Goal: Navigation & Orientation: Understand site structure

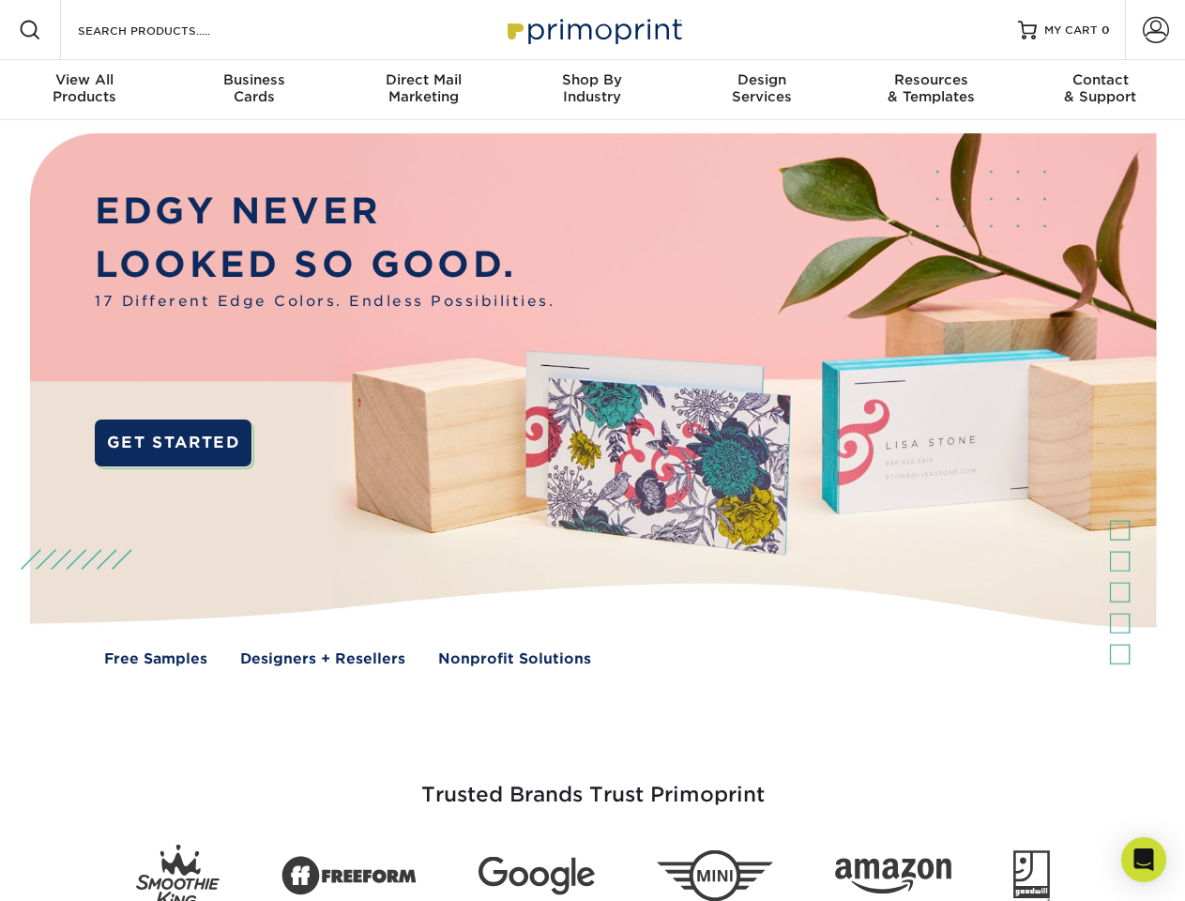
click at [592, 451] on img at bounding box center [592, 413] width 1173 height 587
click at [30, 30] on span at bounding box center [30, 30] width 23 height 23
click at [1155, 30] on span at bounding box center [1156, 30] width 26 height 26
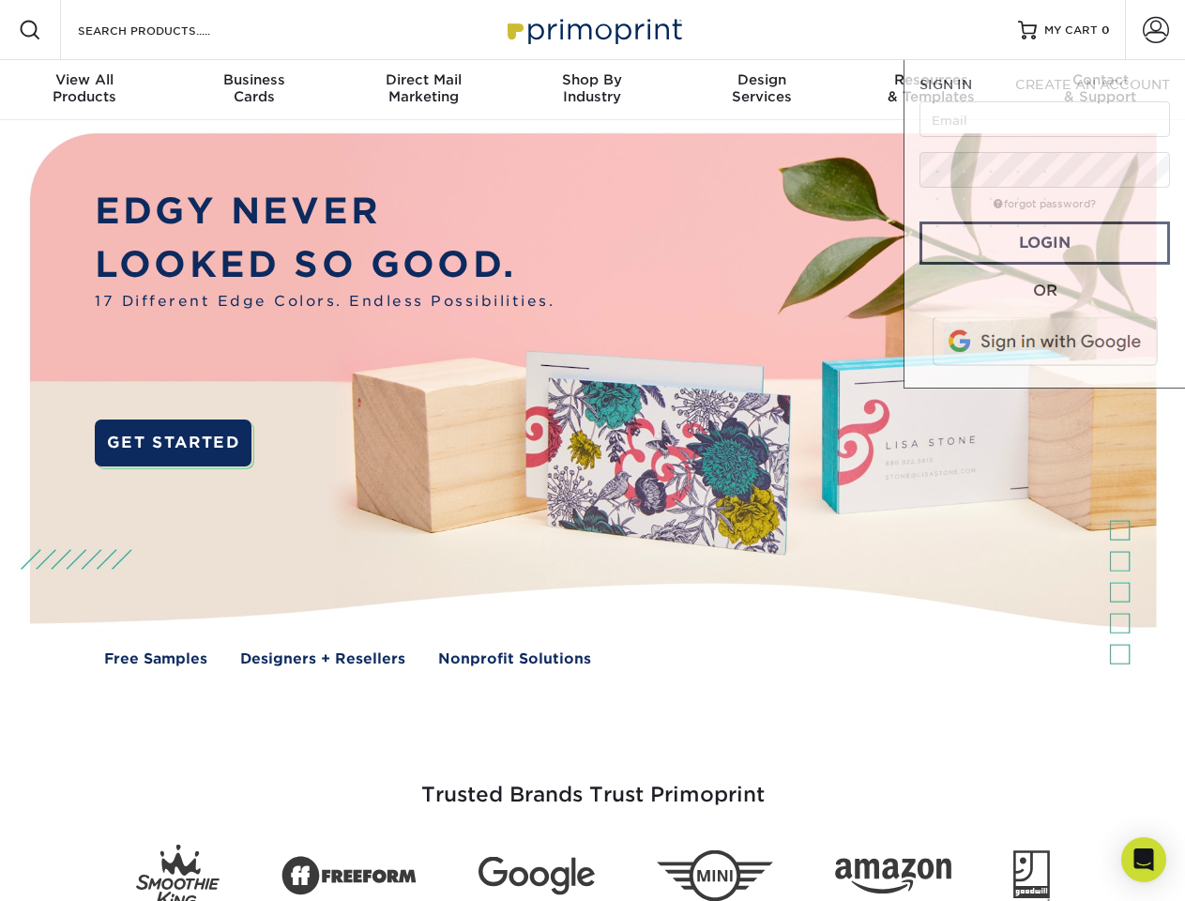
click at [84, 90] on div "View All Products" at bounding box center [84, 88] width 169 height 34
click at [253, 90] on div "Business Cards" at bounding box center [253, 88] width 169 height 34
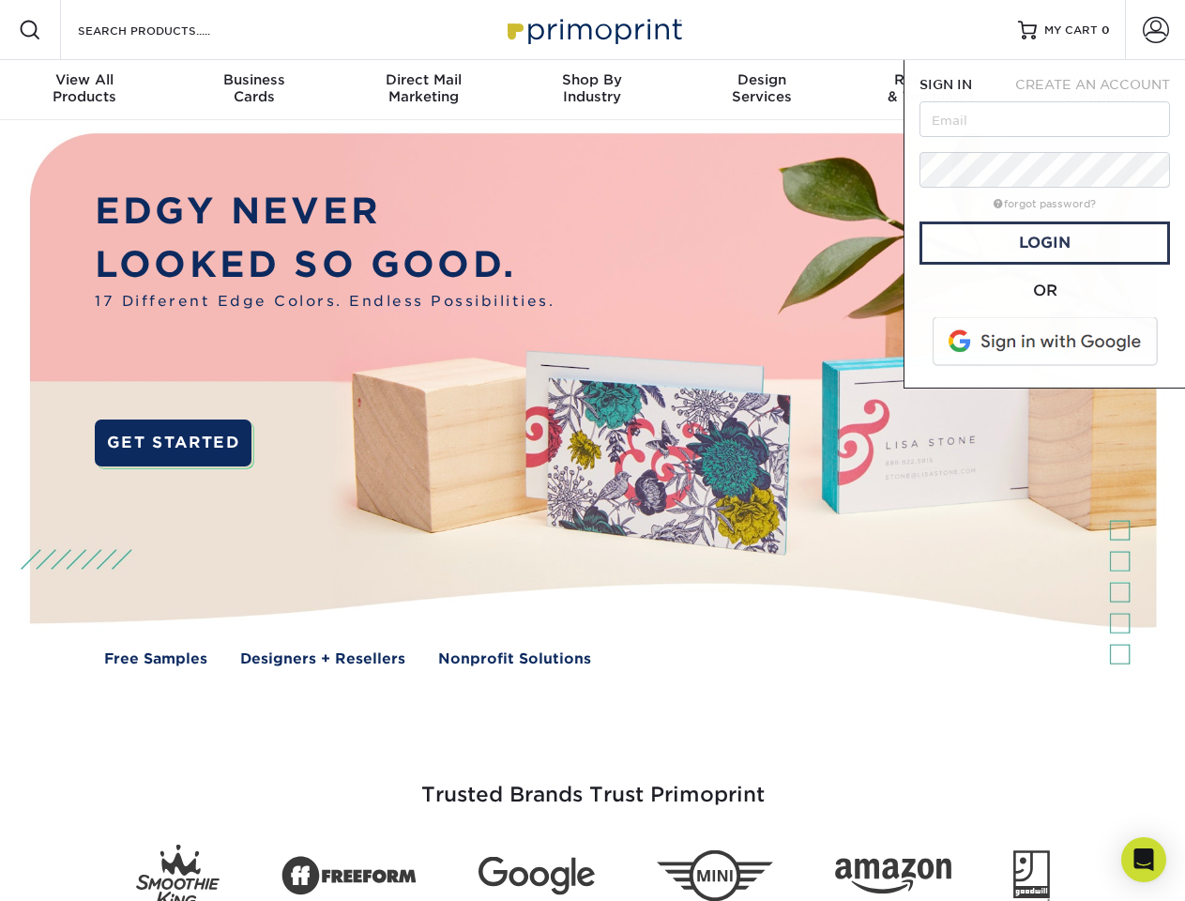
click at [423, 90] on div "Direct Mail Marketing" at bounding box center [423, 88] width 169 height 34
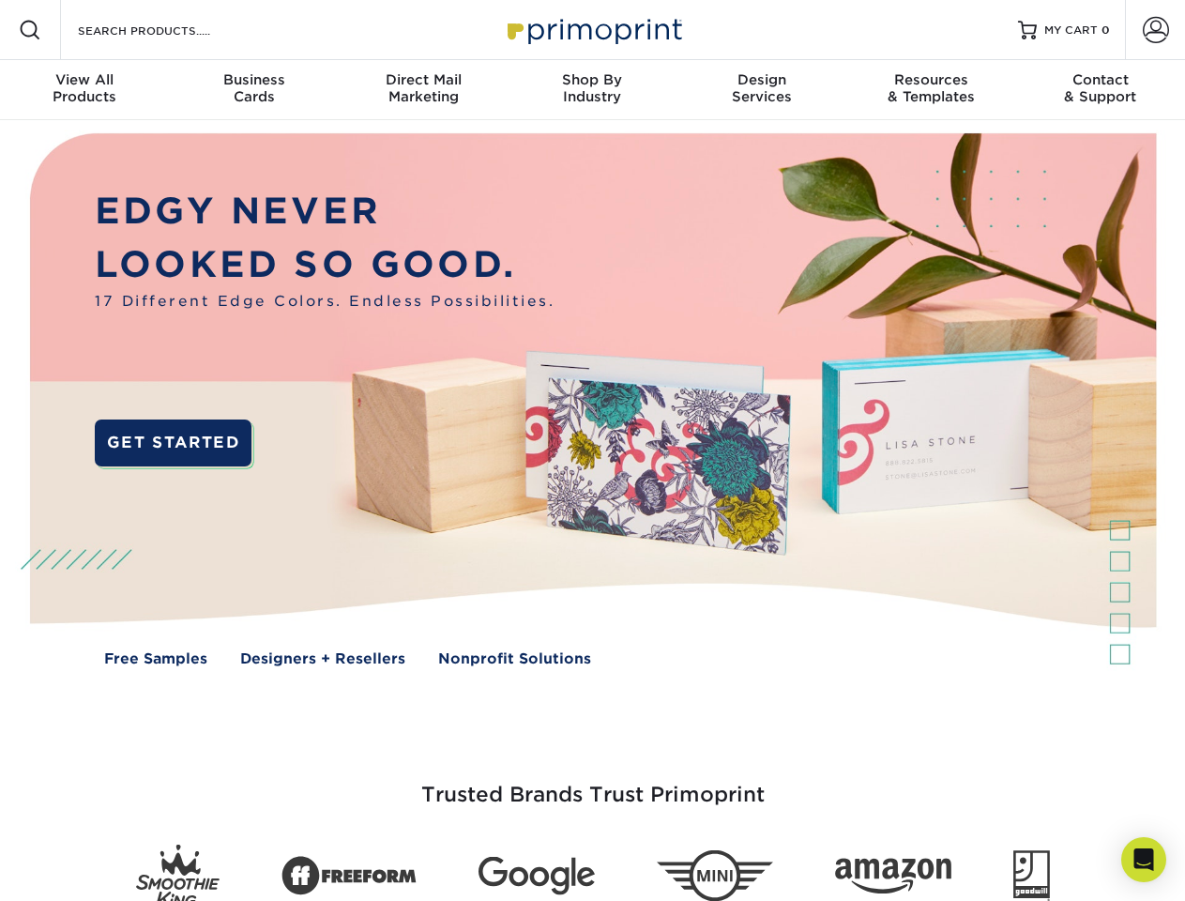
click at [592, 90] on div "Shop By Industry" at bounding box center [592, 88] width 169 height 34
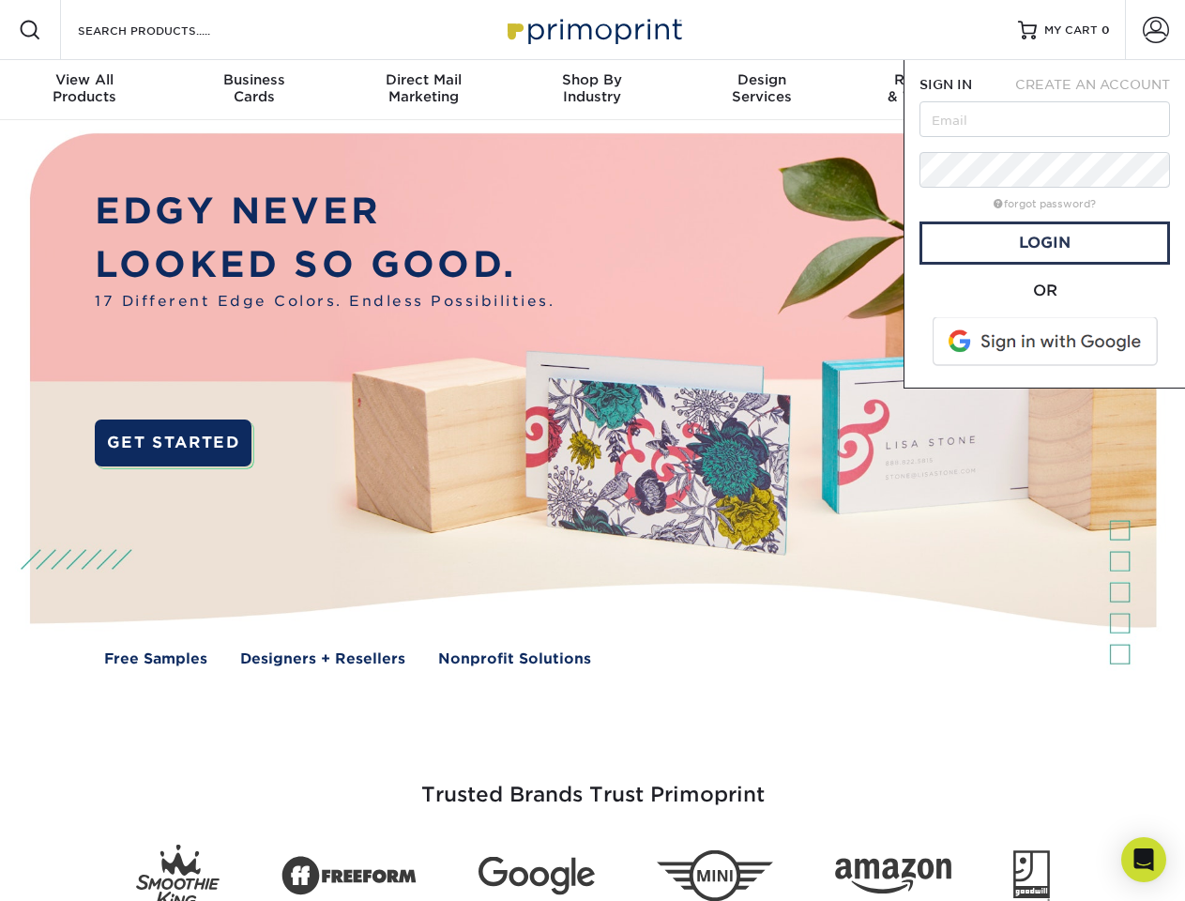
click at [762, 90] on div "Design Services" at bounding box center [762, 88] width 169 height 34
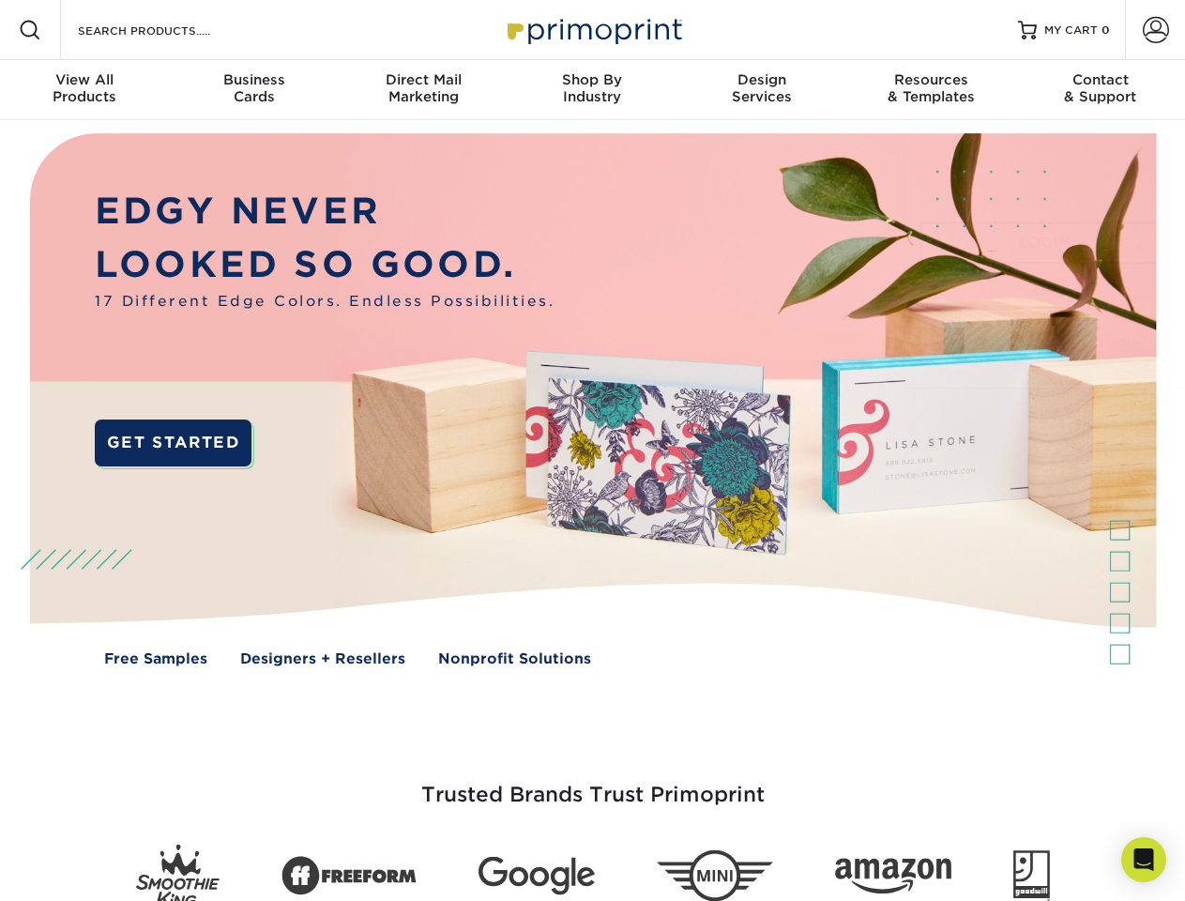
click at [931, 90] on span "SIGN IN" at bounding box center [946, 84] width 53 height 15
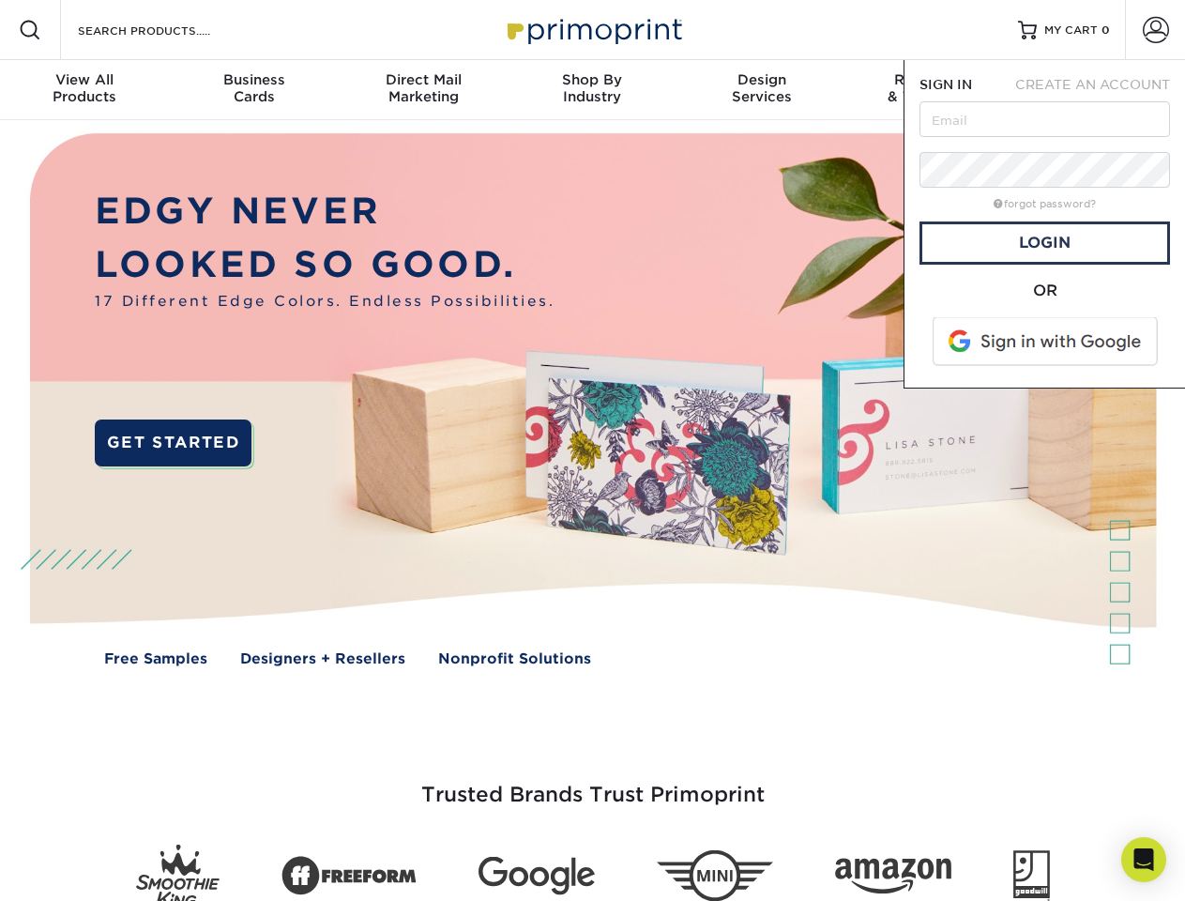
click at [1101, 90] on div "Contact & Support" at bounding box center [1101, 88] width 169 height 34
